Goal: Transaction & Acquisition: Purchase product/service

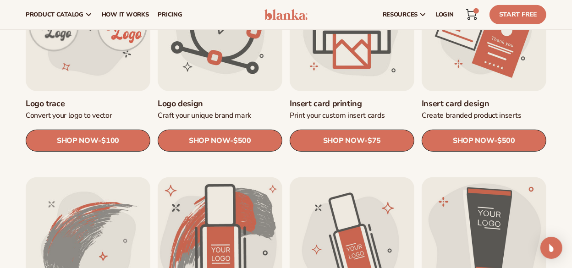
scroll to position [305, 0]
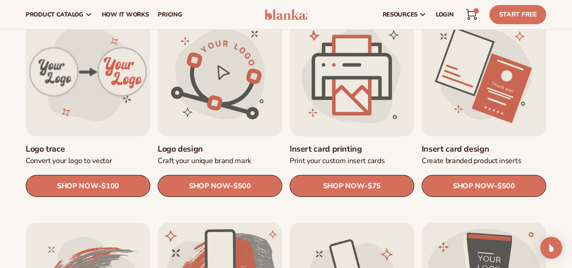
click at [339, 144] on link "Insert card printing" at bounding box center [352, 149] width 125 height 11
